Goal: Transaction & Acquisition: Download file/media

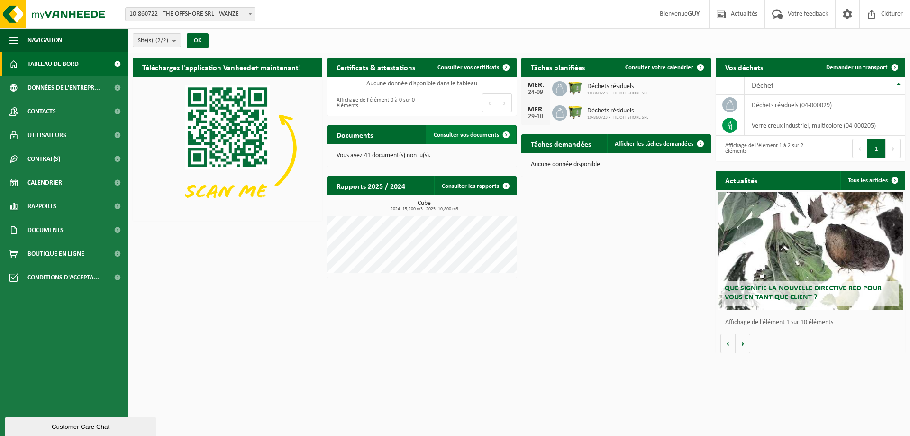
click at [486, 130] on link "Consulter vos documents" at bounding box center [471, 134] width 90 height 19
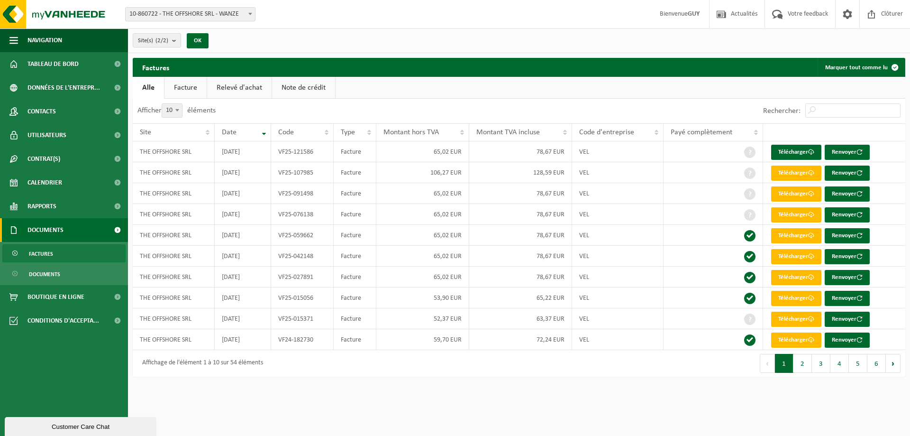
click at [440, 99] on div "Afficher 10 25 50 100 10 éléments" at bounding box center [326, 111] width 386 height 25
click at [192, 89] on link "Facture" at bounding box center [185, 88] width 42 height 22
click at [802, 176] on link "Télécharger" at bounding box center [796, 172] width 50 height 15
click at [794, 155] on link "Télécharger" at bounding box center [796, 152] width 50 height 15
click at [805, 170] on link "Télécharger" at bounding box center [796, 172] width 50 height 15
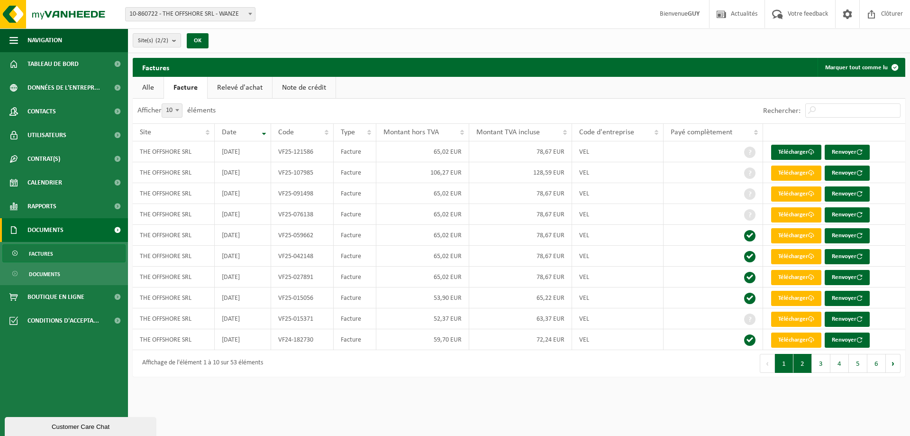
click at [799, 363] on button "2" at bounding box center [803, 363] width 18 height 19
click at [791, 363] on button "1" at bounding box center [784, 363] width 18 height 19
